Goal: Navigation & Orientation: Find specific page/section

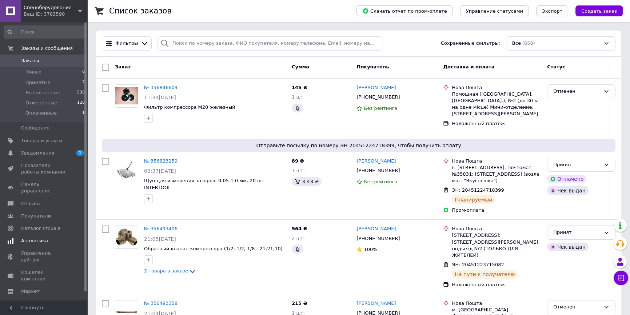
click at [60, 149] on link "Уведомления 1 0" at bounding box center [44, 153] width 89 height 12
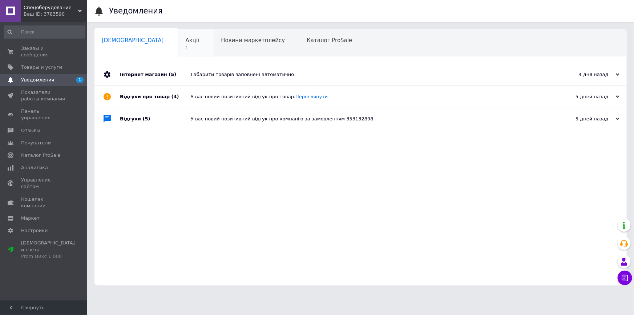
click at [186, 43] on span "Акції" at bounding box center [193, 40] width 14 height 7
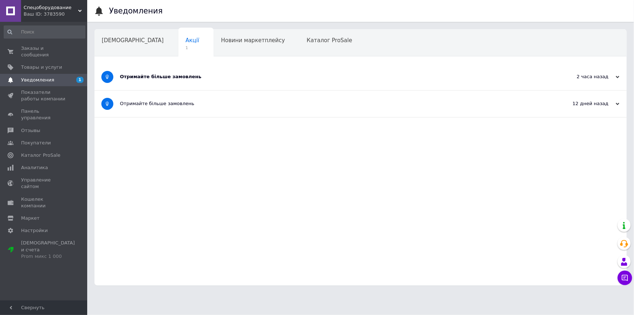
click at [183, 74] on div "Отримайте більше замовлень" at bounding box center [333, 76] width 427 height 7
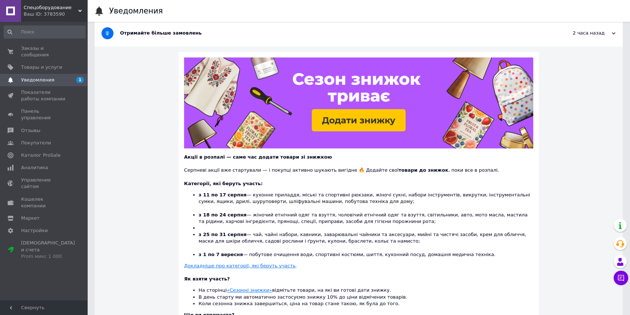
scroll to position [132, 0]
